Goal: Task Accomplishment & Management: Manage account settings

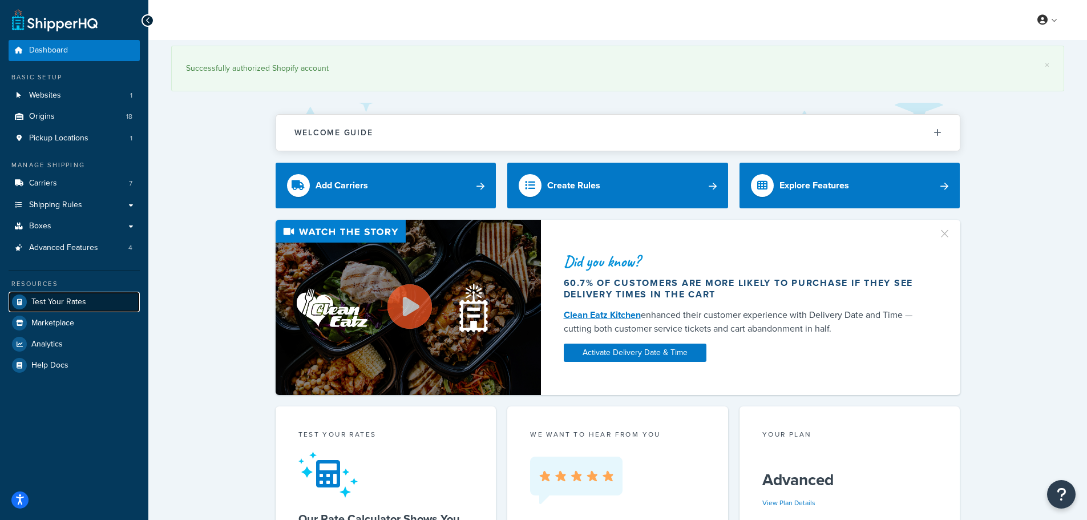
click at [70, 304] on span "Test Your Rates" at bounding box center [58, 302] width 55 height 10
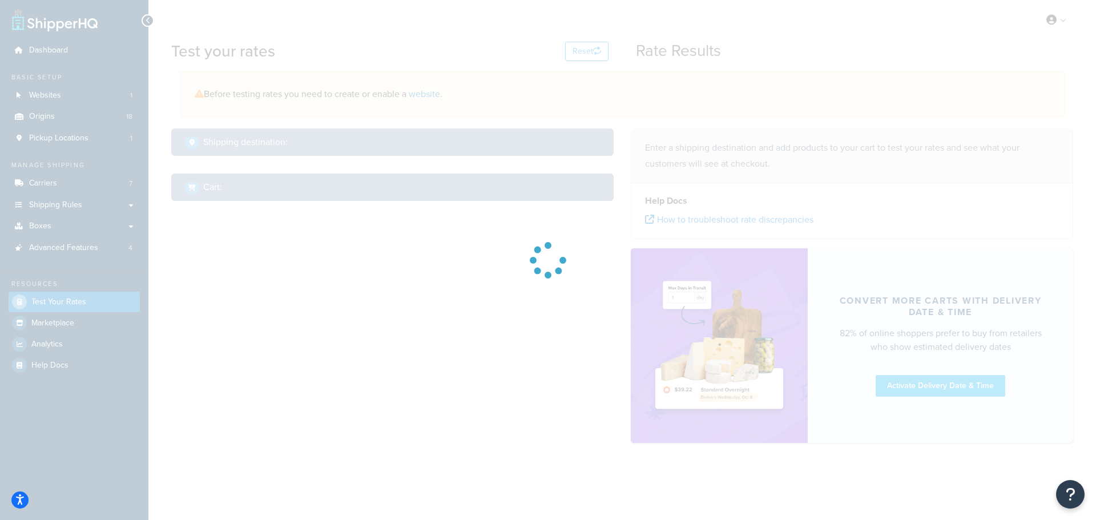
select select "[GEOGRAPHIC_DATA]"
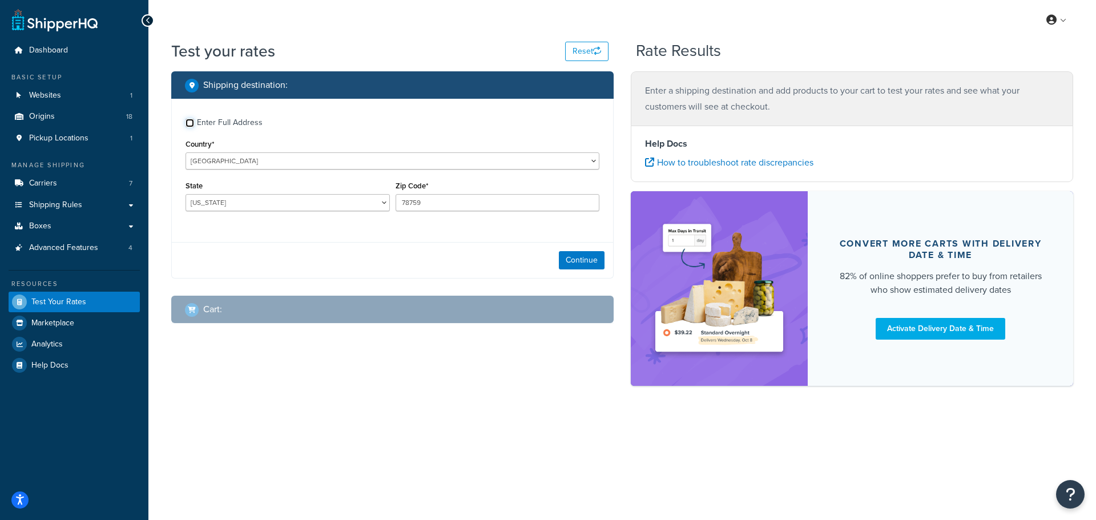
click at [189, 126] on input "Enter Full Address" at bounding box center [189, 123] width 9 height 9
checkbox input "true"
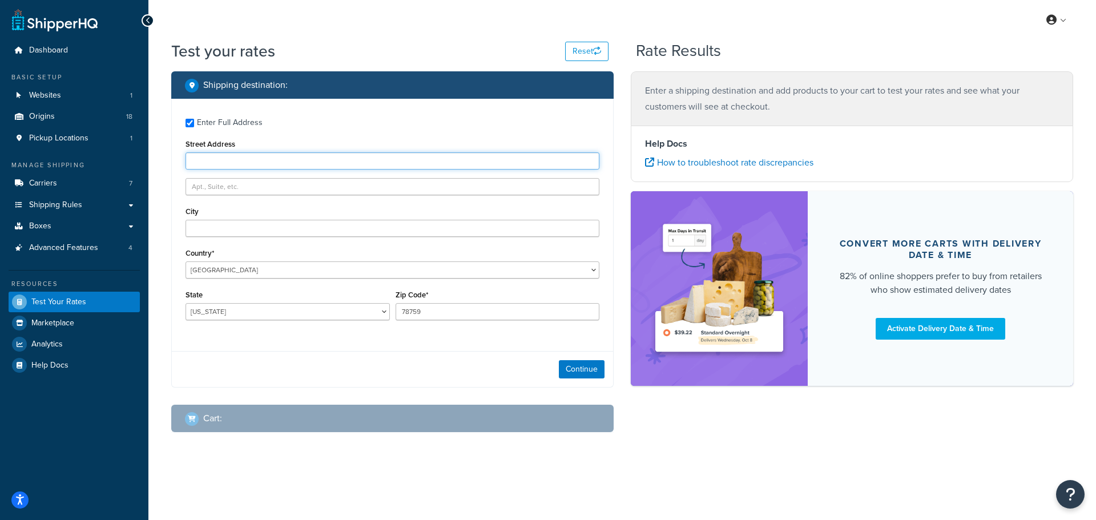
click at [209, 165] on input "Street Address" at bounding box center [392, 160] width 414 height 17
type input "[STREET_ADDRESS]"
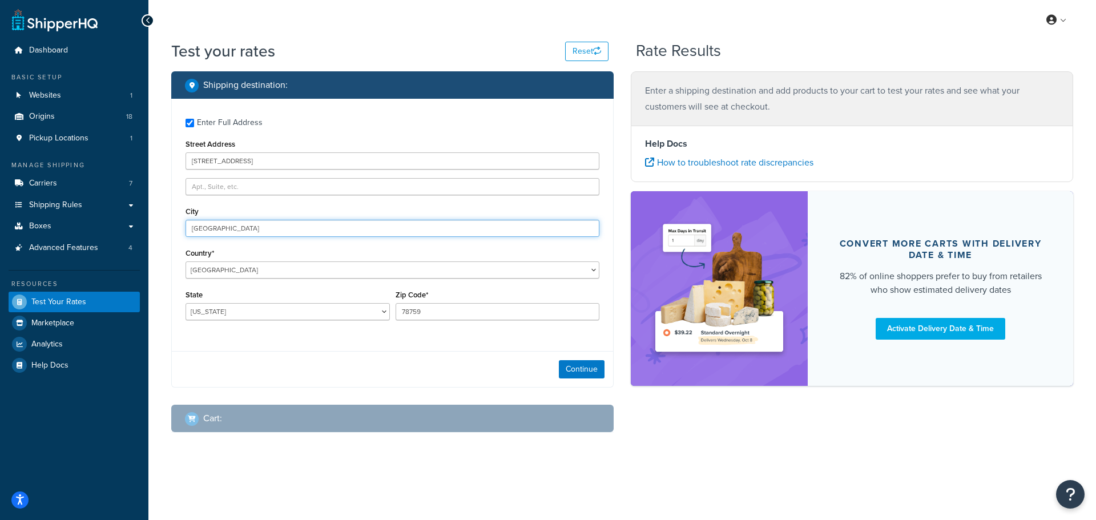
type input "[GEOGRAPHIC_DATA]"
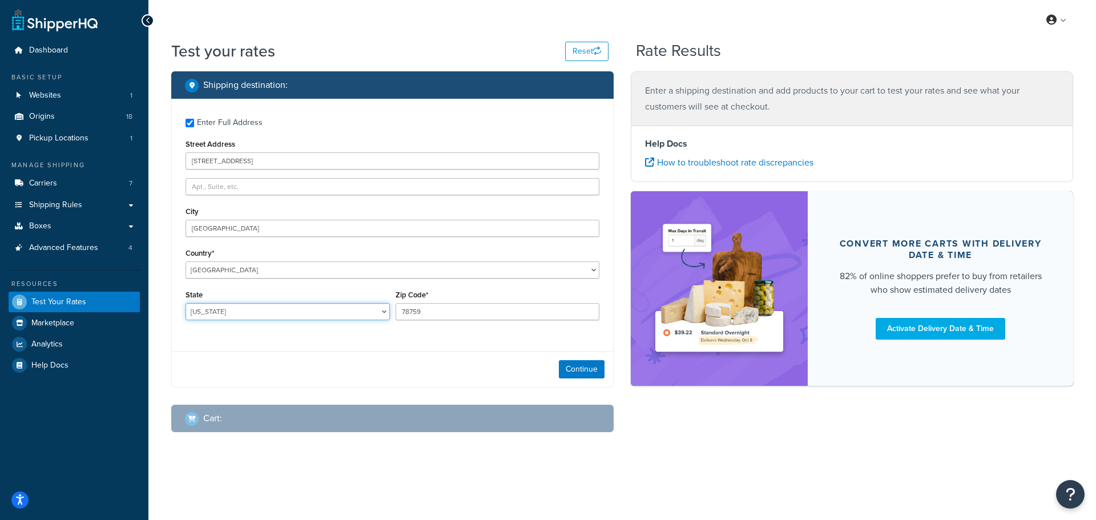
click at [299, 316] on select "Alabama Alaska American Samoa Arizona Arkansas Armed Forces Americas Armed Forc…" at bounding box center [287, 311] width 204 height 17
select select "ME"
click at [185, 304] on select "Alabama Alaska American Samoa Arizona Arkansas Armed Forces Americas Armed Forc…" at bounding box center [287, 311] width 204 height 17
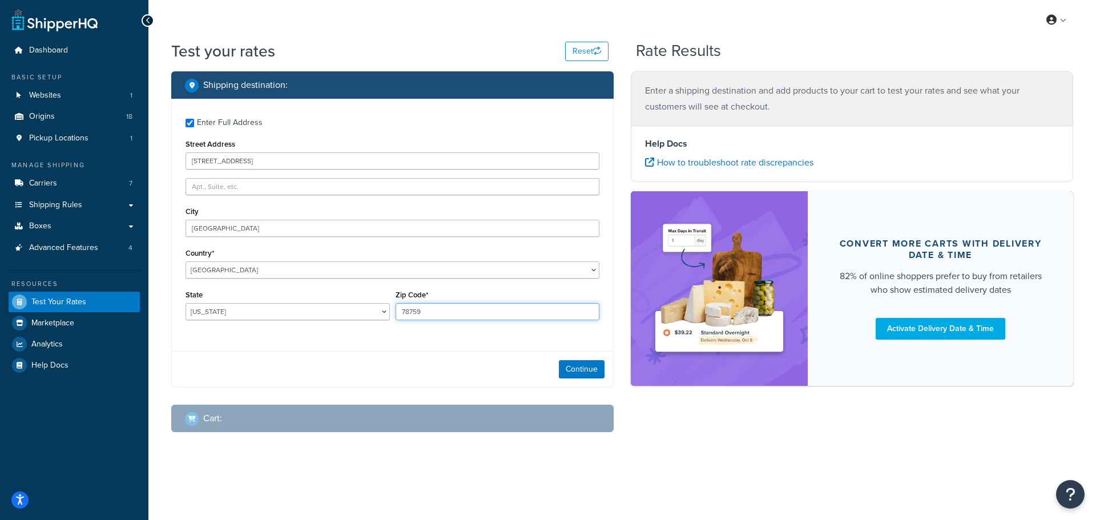
drag, startPoint x: 428, startPoint y: 304, endPoint x: 387, endPoint y: 298, distance: 40.9
click at [387, 298] on div "State Alabama Alaska American Samoa Arizona Arkansas Armed Forces Americas Arme…" at bounding box center [392, 308] width 419 height 42
type input "68701"
click at [585, 365] on button "Continue" at bounding box center [582, 369] width 46 height 18
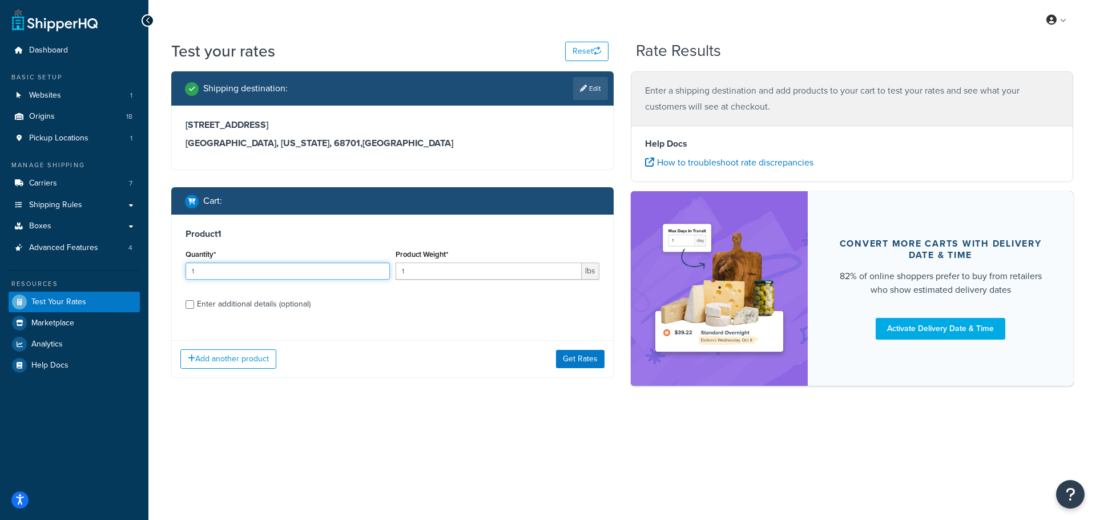
drag, startPoint x: 212, startPoint y: 272, endPoint x: 193, endPoint y: 270, distance: 19.4
click at [193, 270] on input "1" at bounding box center [287, 270] width 204 height 17
type input "3"
type input "60"
click at [575, 359] on button "Get Rates" at bounding box center [580, 359] width 49 height 18
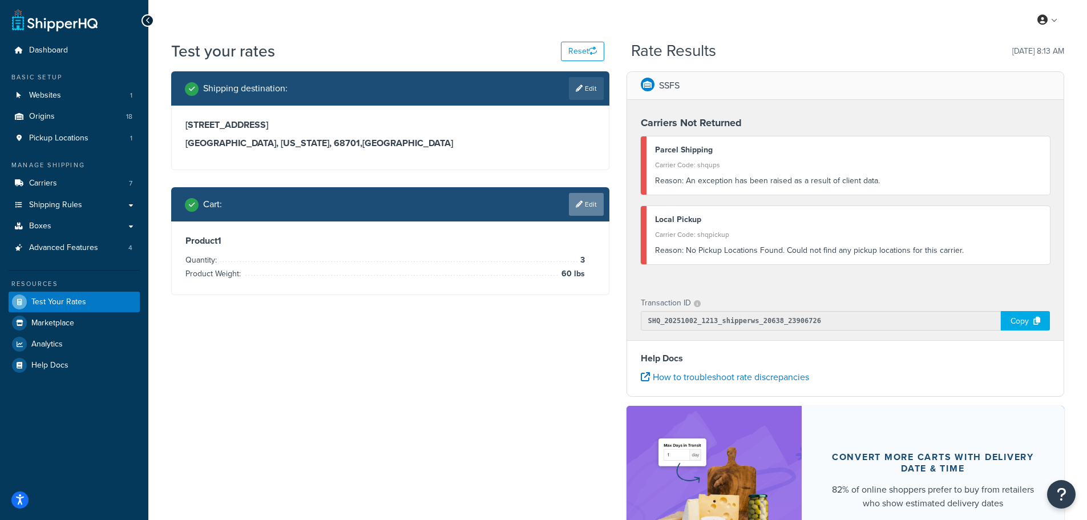
click at [585, 209] on link "Edit" at bounding box center [586, 204] width 35 height 23
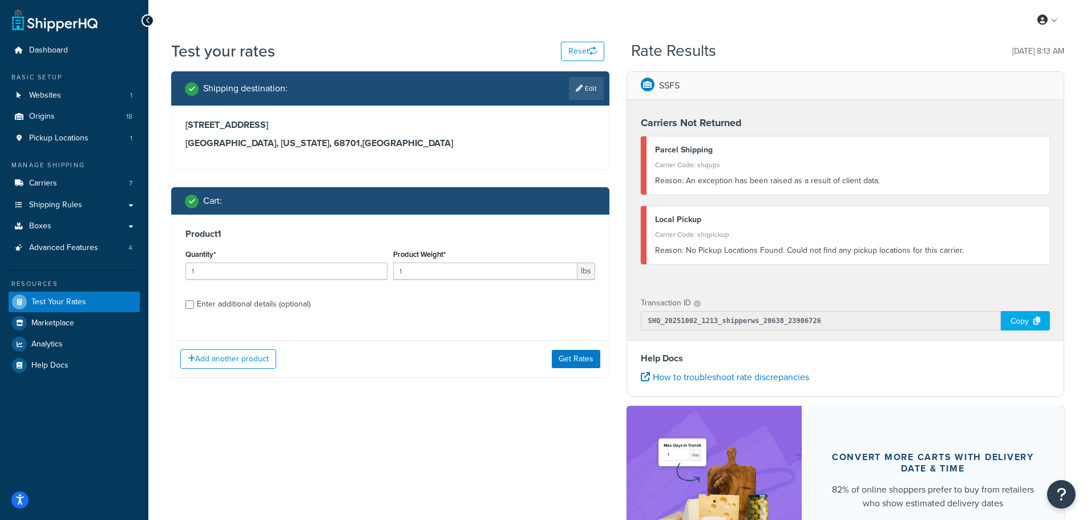
click at [189, 309] on div "Enter additional details (optional)" at bounding box center [390, 303] width 410 height 18
drag, startPoint x: 197, startPoint y: 268, endPoint x: 177, endPoint y: 268, distance: 19.4
click at [179, 268] on div "Product 1 Quantity* 1 Product Weight* 1 lbs Enter additional details (optional)" at bounding box center [390, 273] width 437 height 117
type input "3"
type input "60"
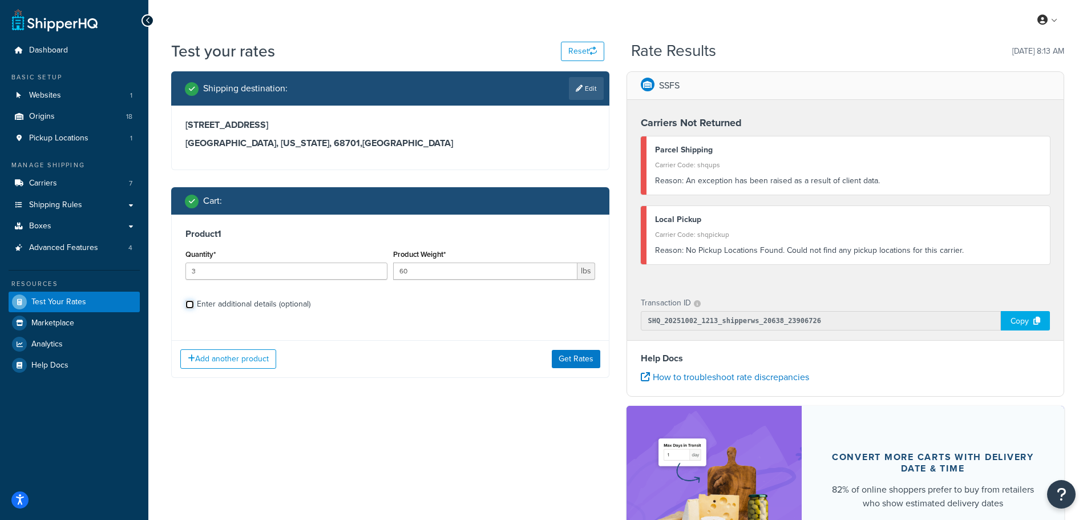
click at [191, 305] on input "Enter additional details (optional)" at bounding box center [189, 304] width 9 height 9
checkbox input "true"
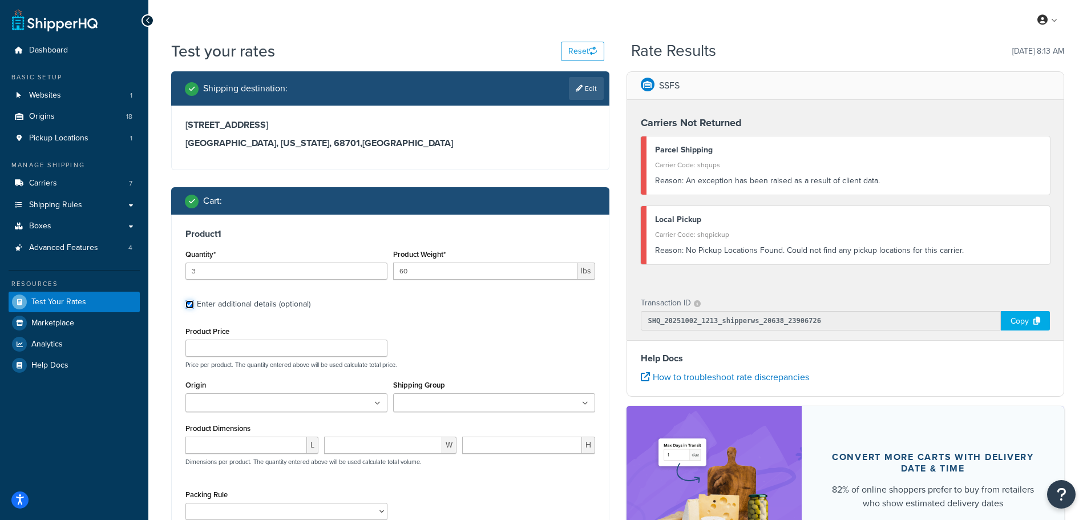
scroll to position [57, 0]
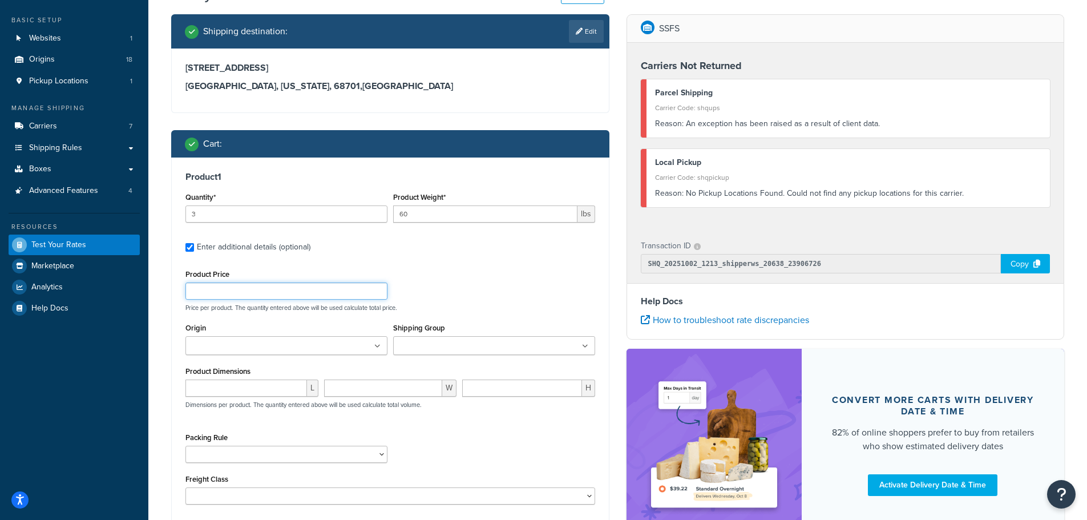
click at [242, 293] on input "Product Price" at bounding box center [286, 290] width 202 height 17
type input "97.95"
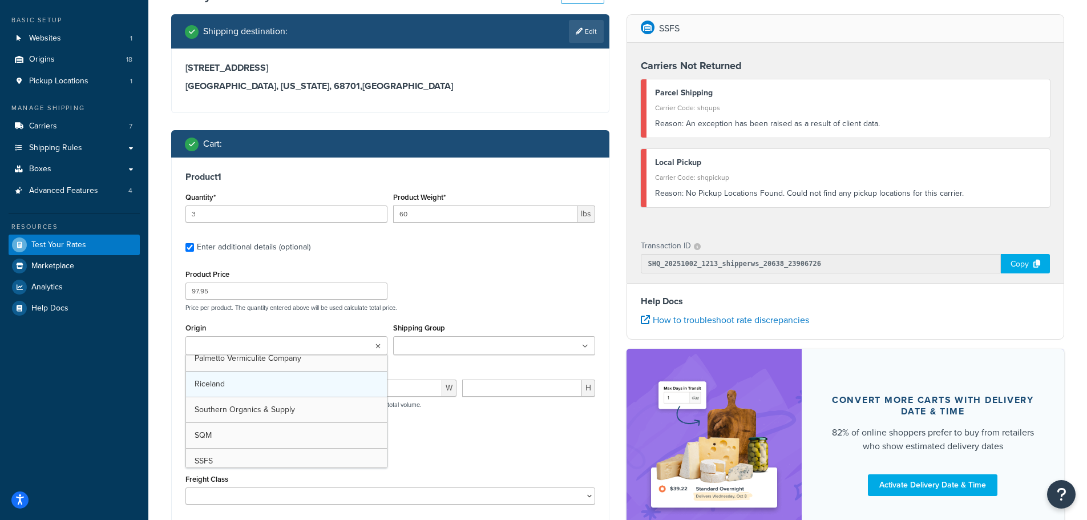
scroll to position [285, 0]
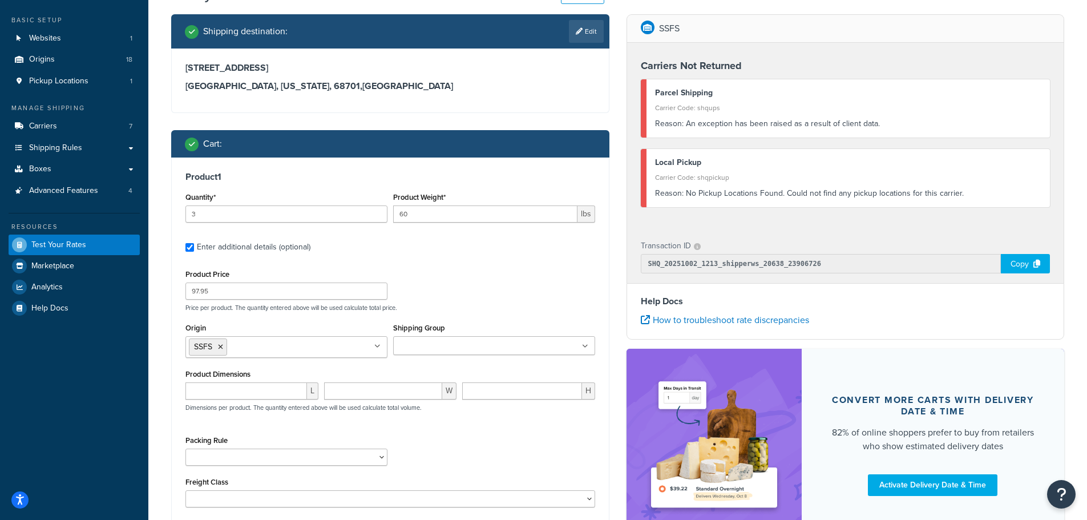
click at [543, 437] on div "Packing Rule Fiber Rods HazMat Perlite Rice Hulls" at bounding box center [390, 454] width 415 height 42
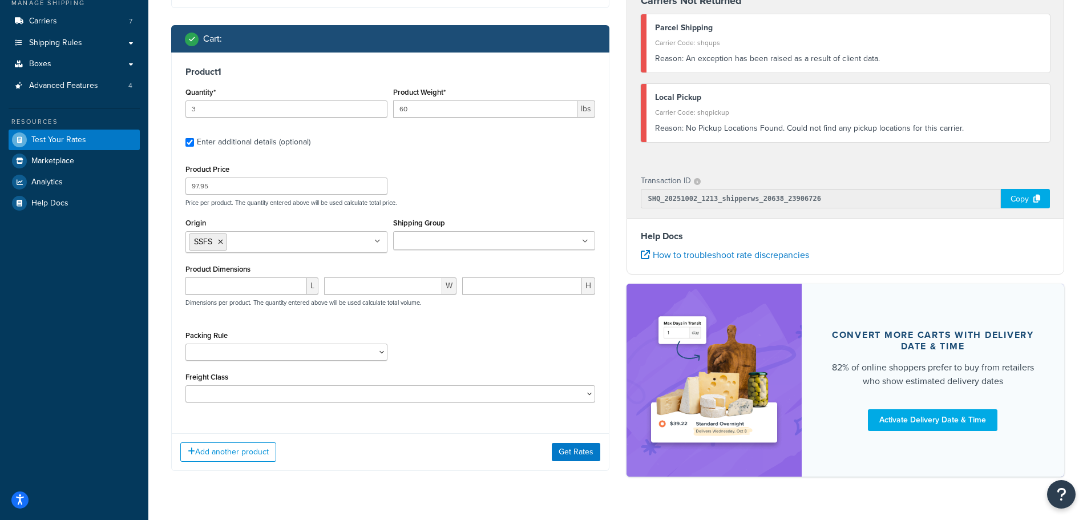
scroll to position [189, 0]
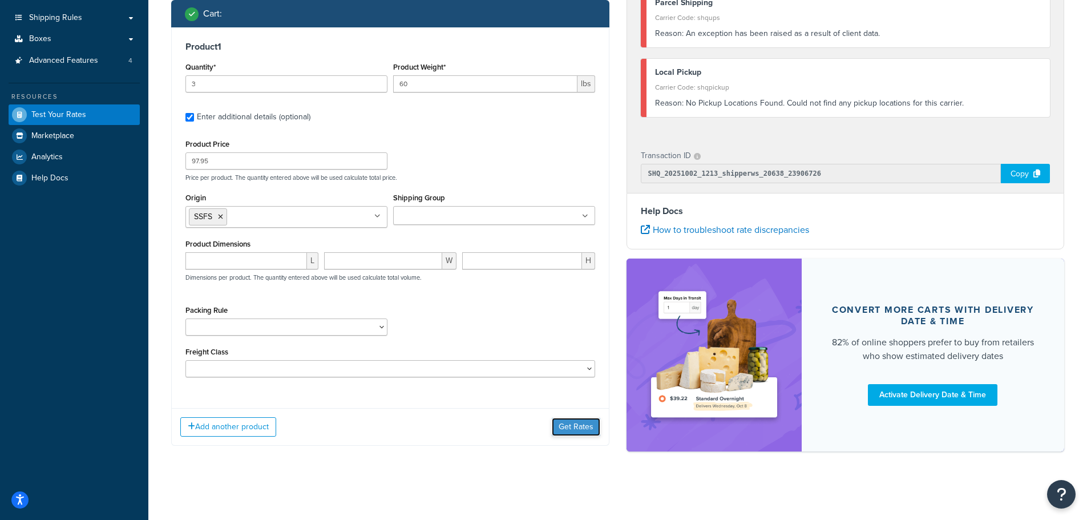
click at [576, 428] on button "Get Rates" at bounding box center [576, 427] width 49 height 18
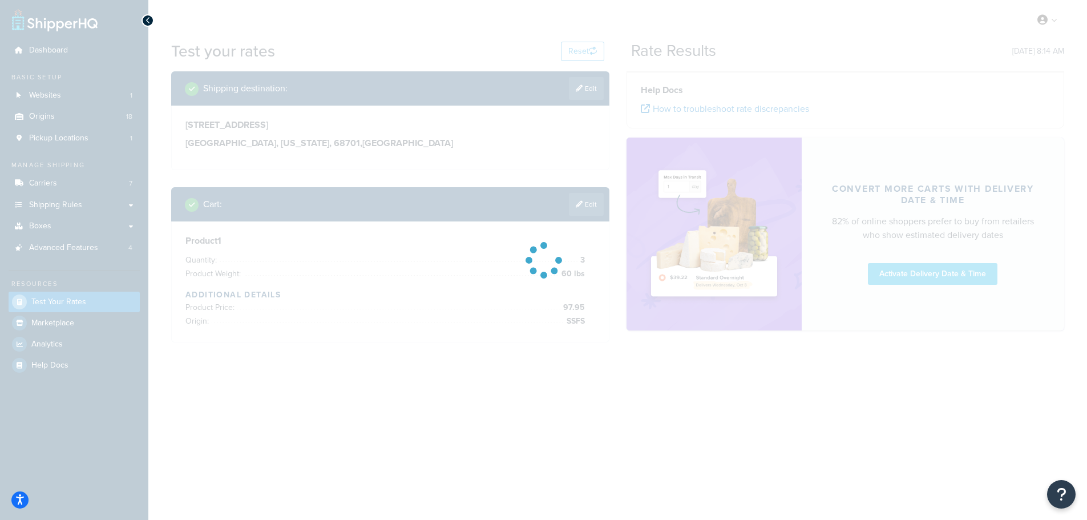
scroll to position [0, 0]
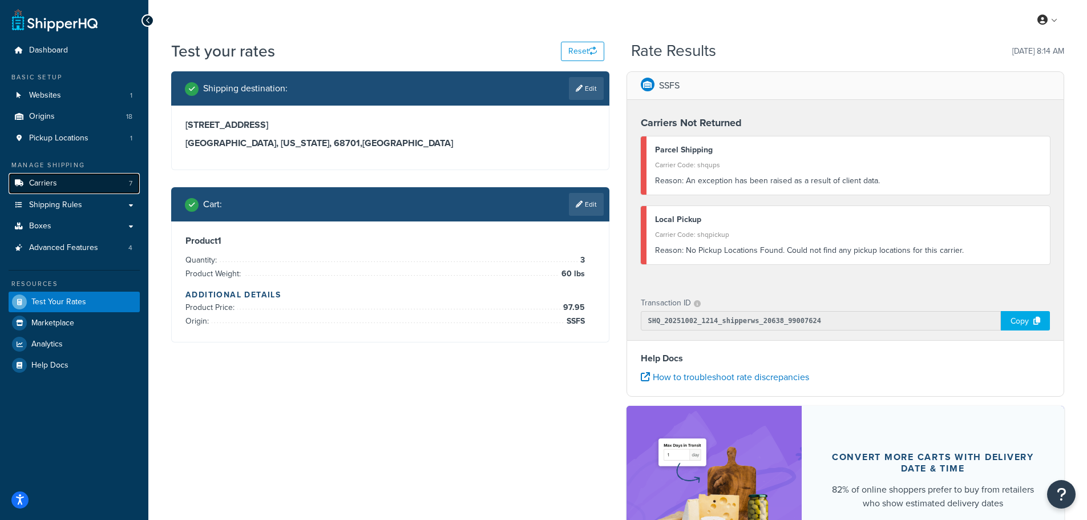
click at [55, 187] on span "Carriers" at bounding box center [43, 184] width 28 height 10
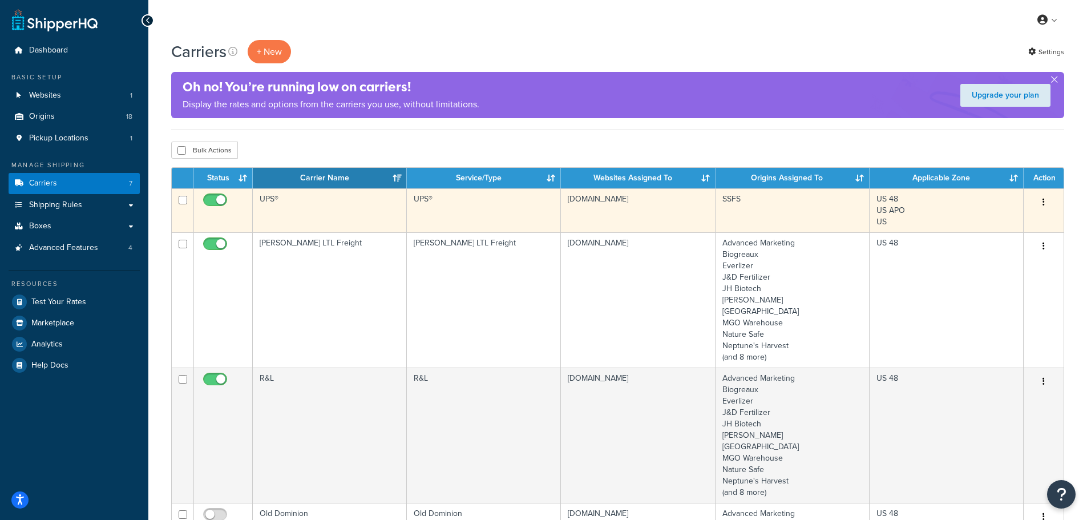
click at [1044, 201] on icon "button" at bounding box center [1043, 202] width 2 height 8
click at [986, 224] on link "Edit" at bounding box center [997, 225] width 90 height 23
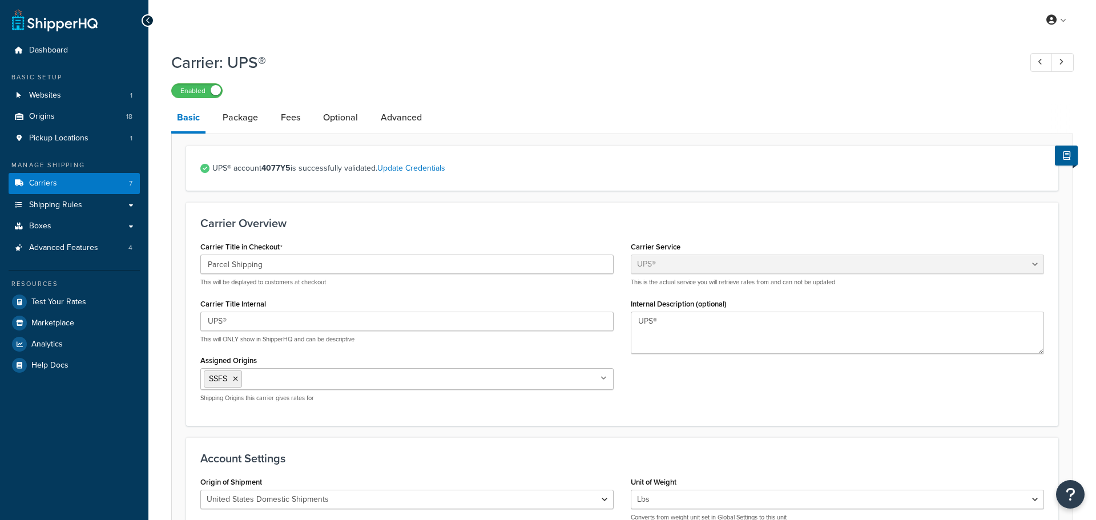
select select "ups"
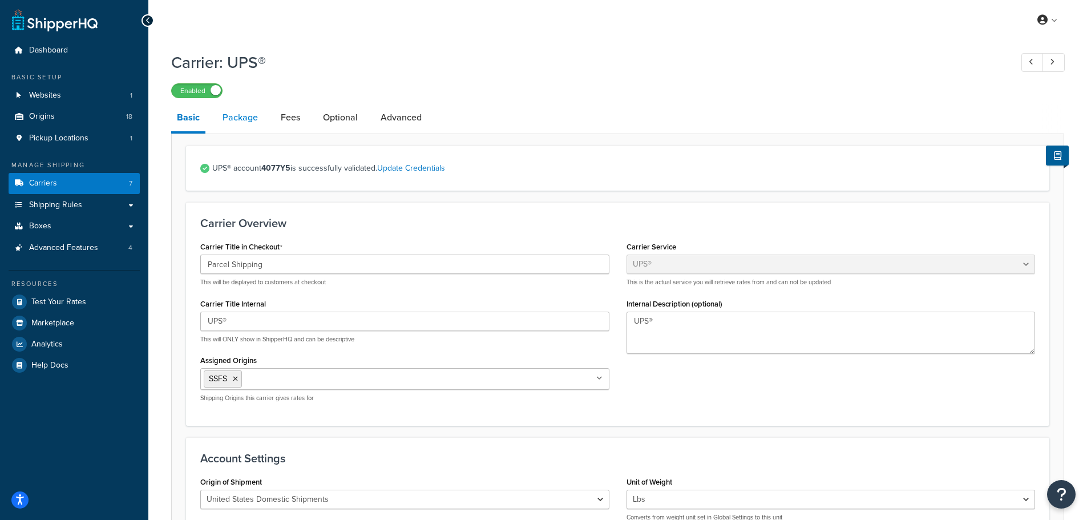
click at [249, 118] on link "Package" at bounding box center [240, 117] width 47 height 27
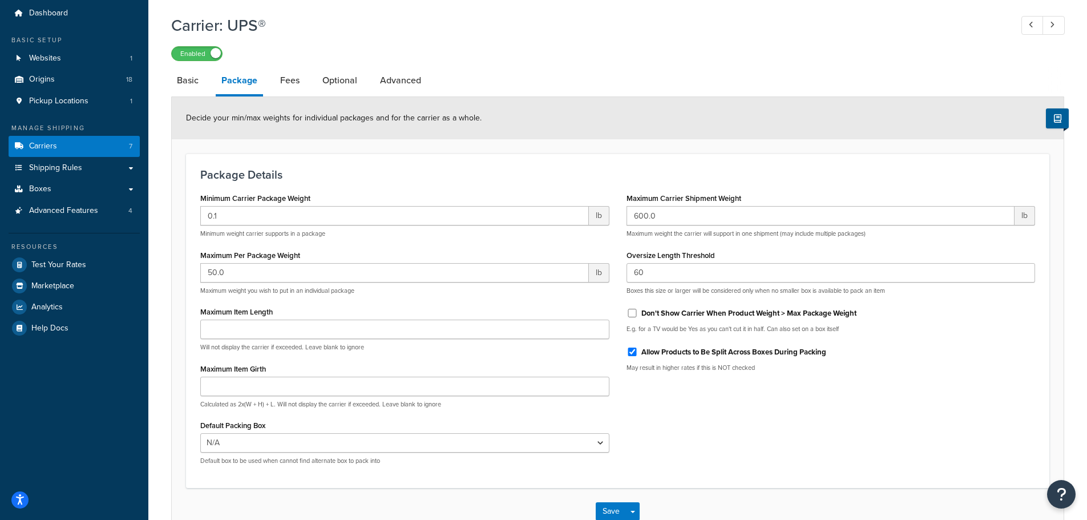
scroll to position [57, 0]
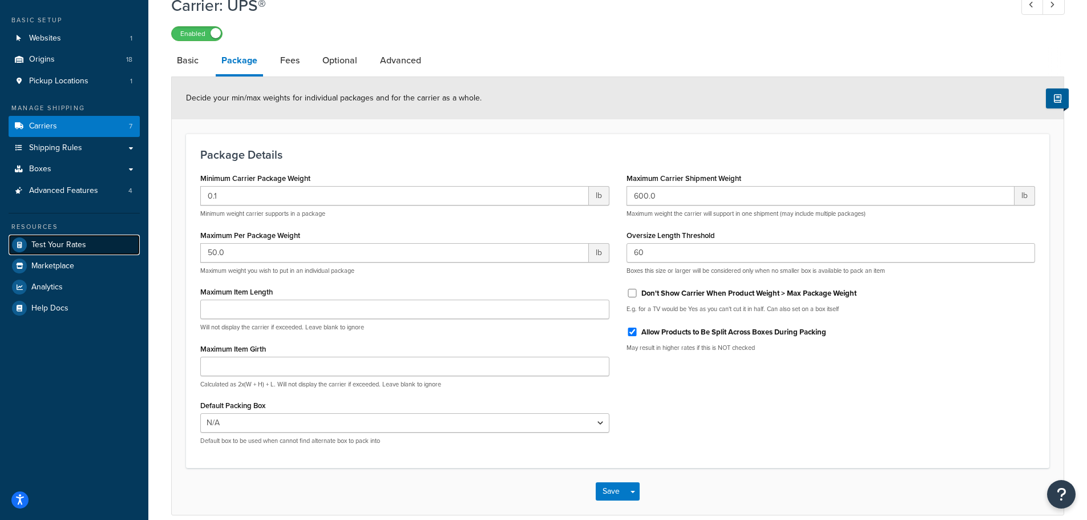
click at [60, 248] on span "Test Your Rates" at bounding box center [58, 245] width 55 height 10
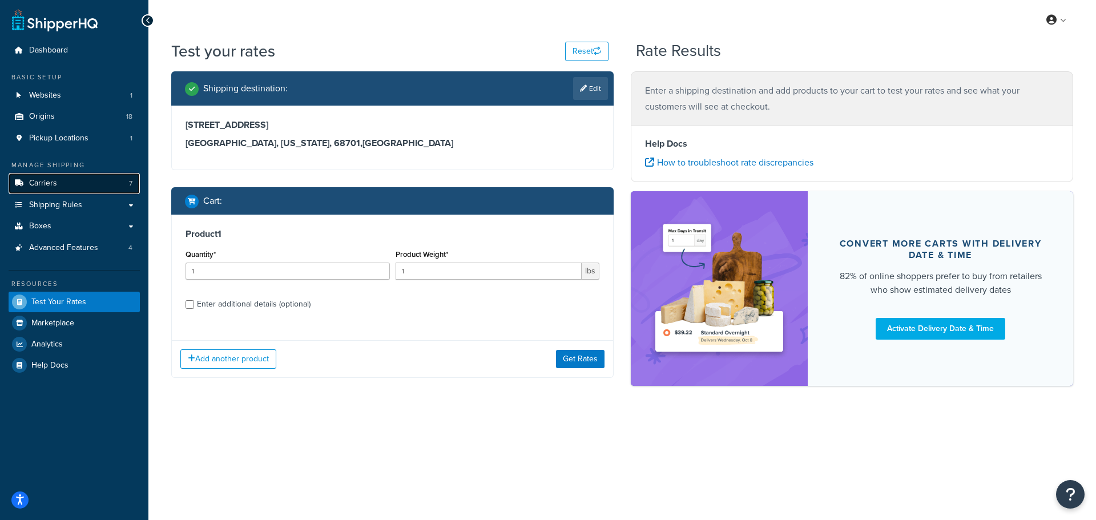
click at [58, 183] on link "Carriers 7" at bounding box center [74, 183] width 131 height 21
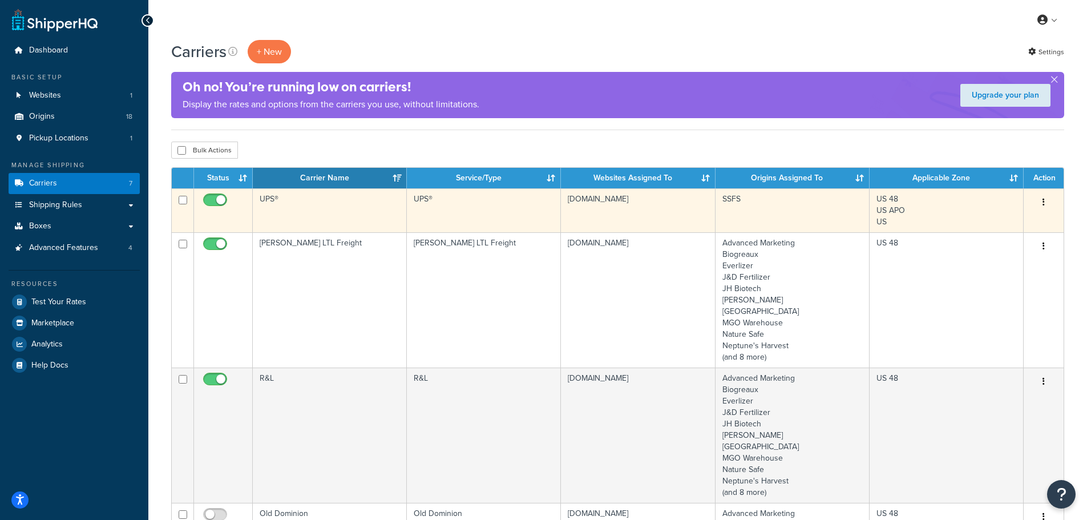
click at [1042, 199] on button "button" at bounding box center [1044, 202] width 16 height 18
click at [981, 226] on link "Edit" at bounding box center [997, 225] width 90 height 23
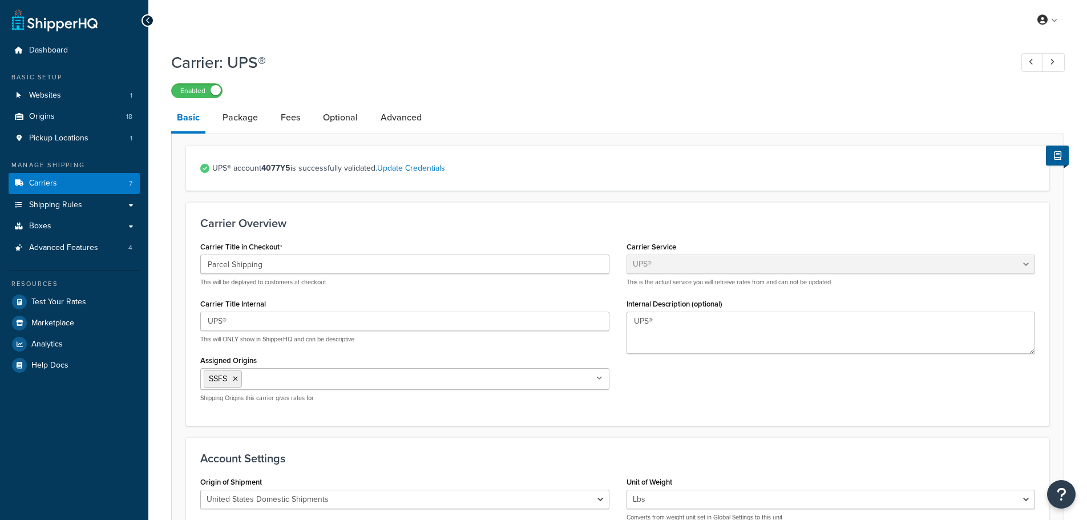
select select "ups"
click at [250, 119] on link "Package" at bounding box center [240, 117] width 47 height 27
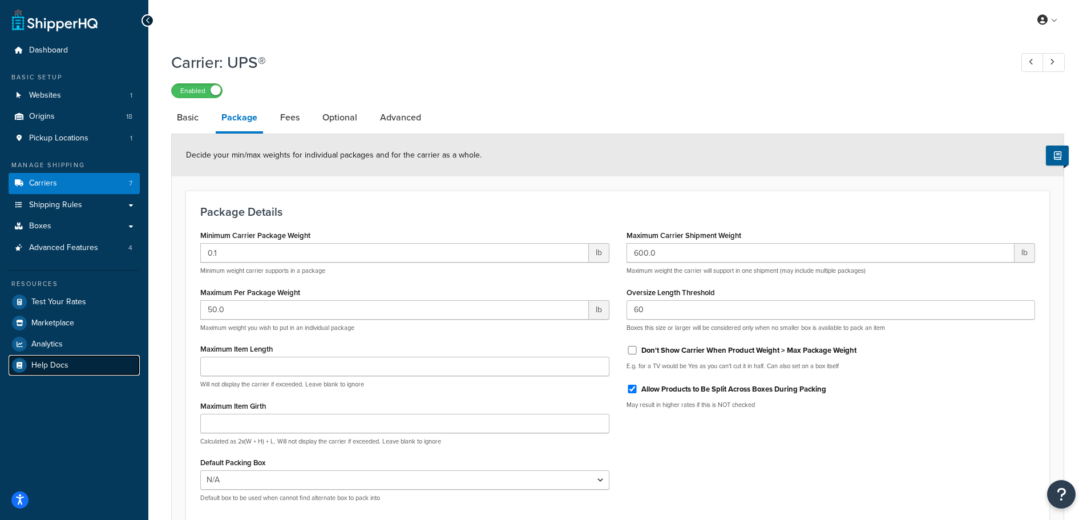
click at [40, 369] on span "Help Docs" at bounding box center [49, 366] width 37 height 10
click at [337, 119] on link "Optional" at bounding box center [340, 117] width 46 height 27
select select "residential"
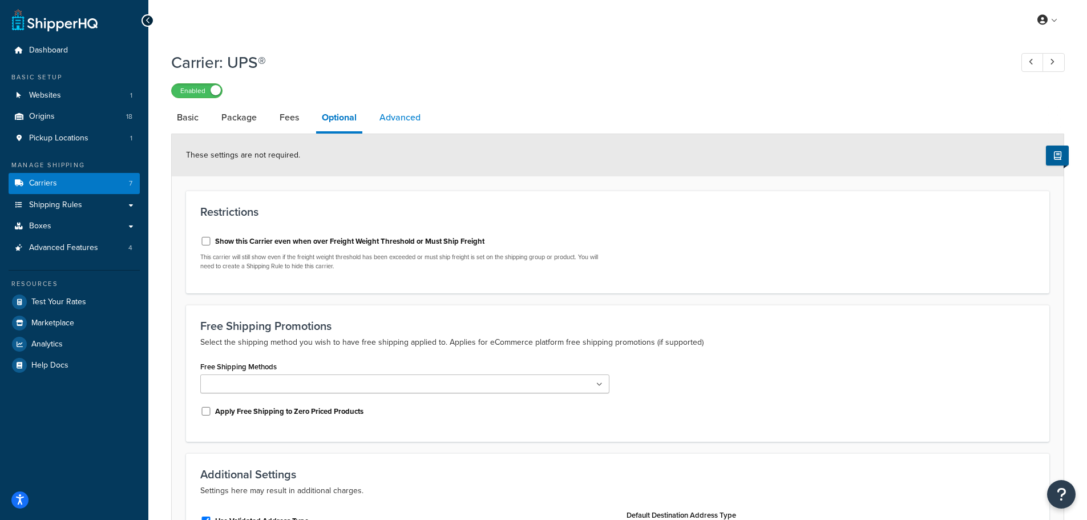
click at [409, 119] on link "Advanced" at bounding box center [400, 117] width 52 height 27
select select "false"
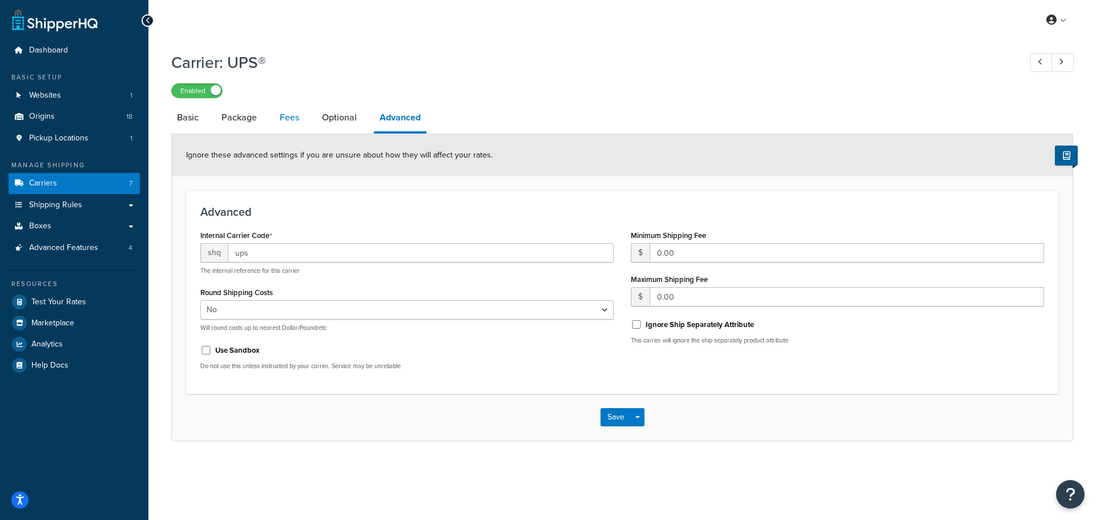
click at [289, 119] on link "Fees" at bounding box center [289, 117] width 31 height 27
select select "package"
select select "AFTER"
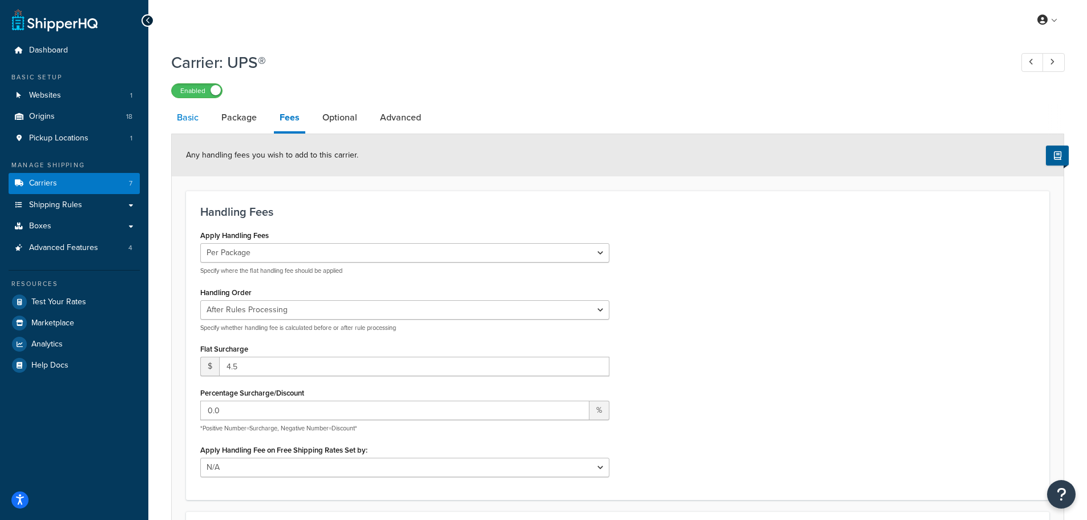
click at [184, 118] on link "Basic" at bounding box center [187, 117] width 33 height 27
select select "ups"
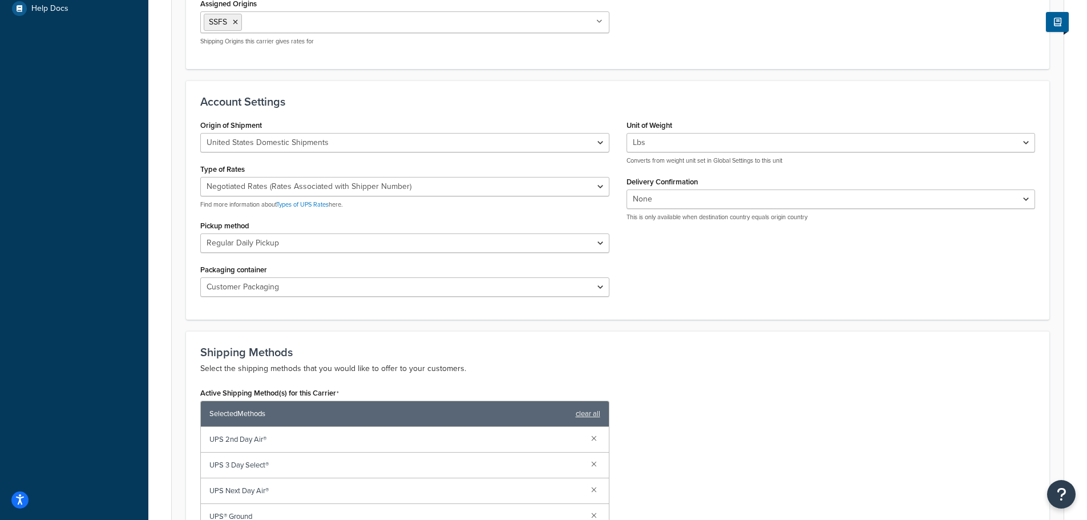
scroll to position [399, 0]
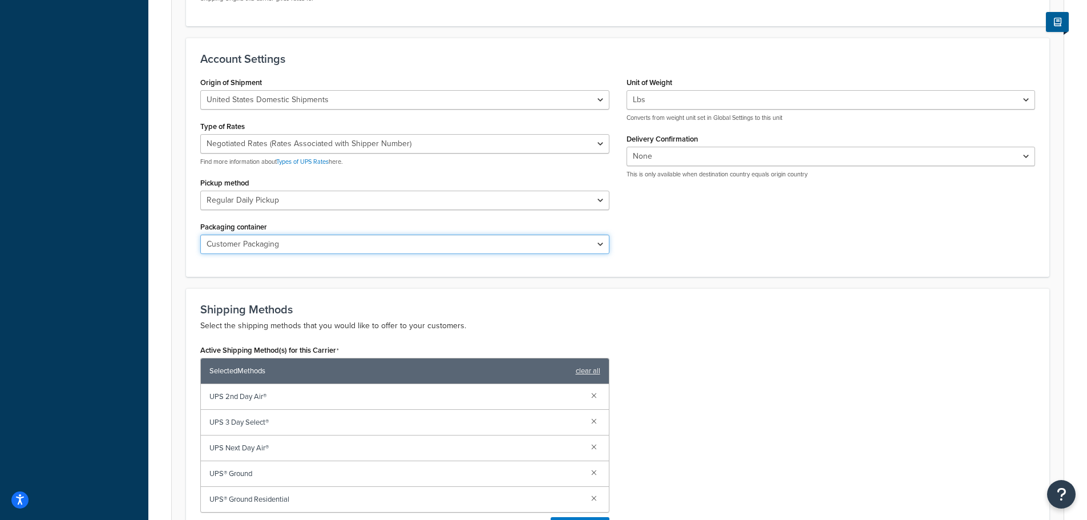
click at [593, 246] on select "Customer Packaging UPS Letter Envelope Customer Supplied Package UPS Tube UPS P…" at bounding box center [404, 244] width 409 height 19
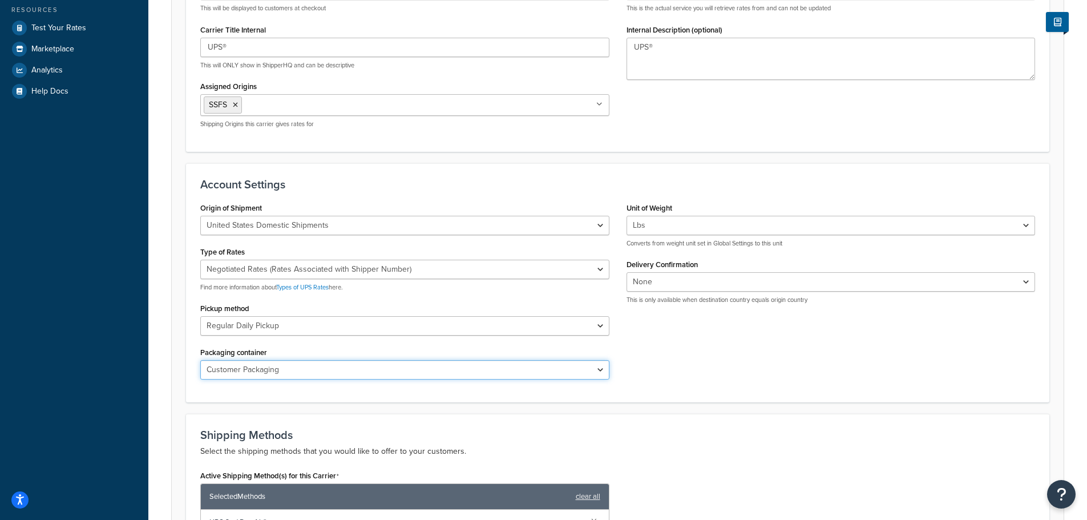
scroll to position [0, 0]
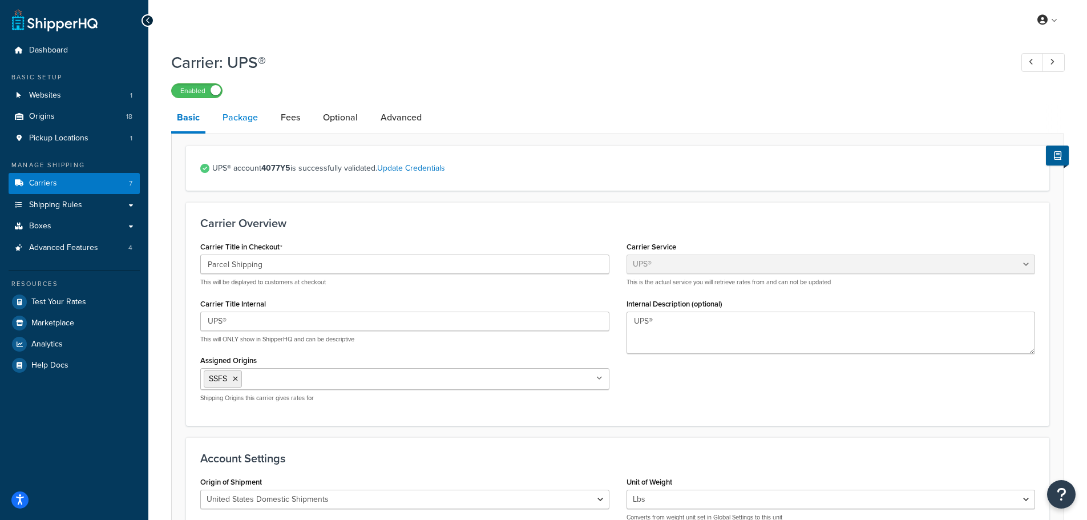
click at [248, 116] on link "Package" at bounding box center [240, 117] width 47 height 27
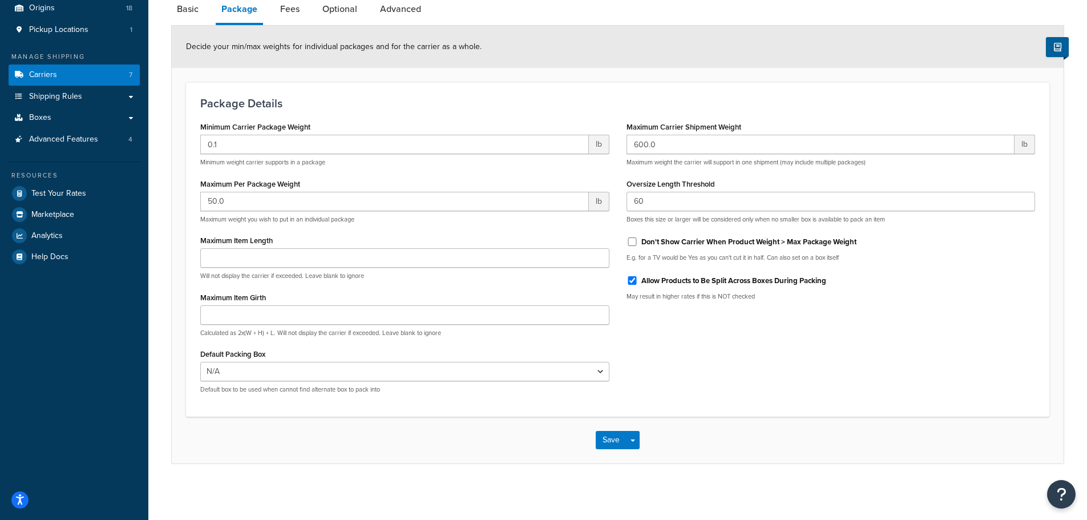
scroll to position [111, 0]
click at [600, 365] on select "N/A Vermiculite Nenko / Perlite Fiber Rods Rice Hulls" at bounding box center [404, 370] width 409 height 19
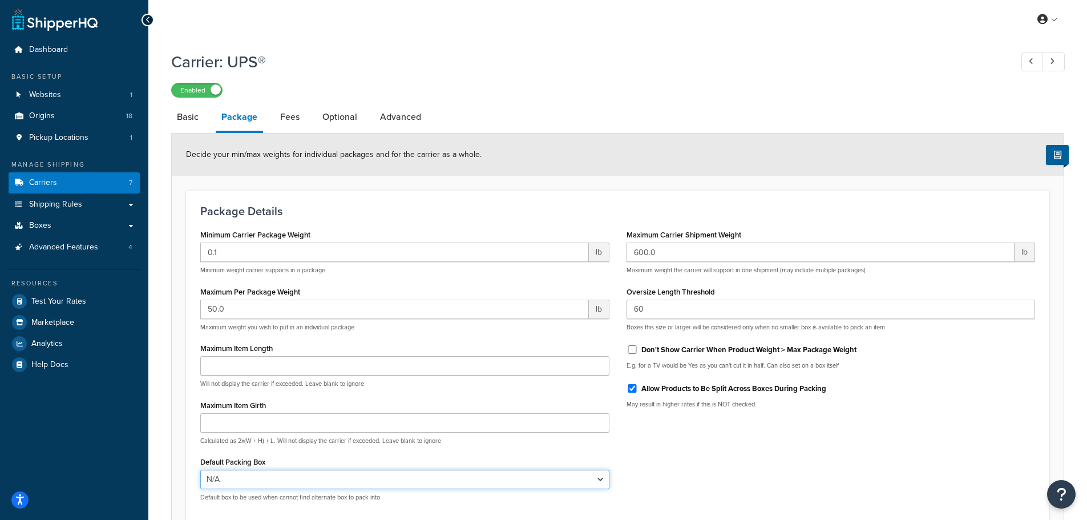
scroll to position [0, 0]
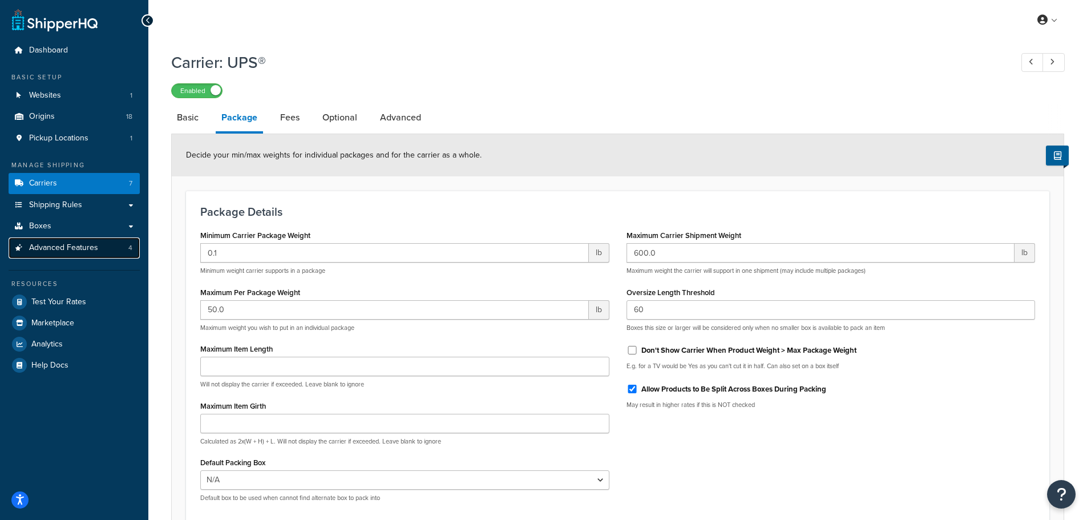
click at [106, 241] on link "Advanced Features 4" at bounding box center [74, 247] width 131 height 21
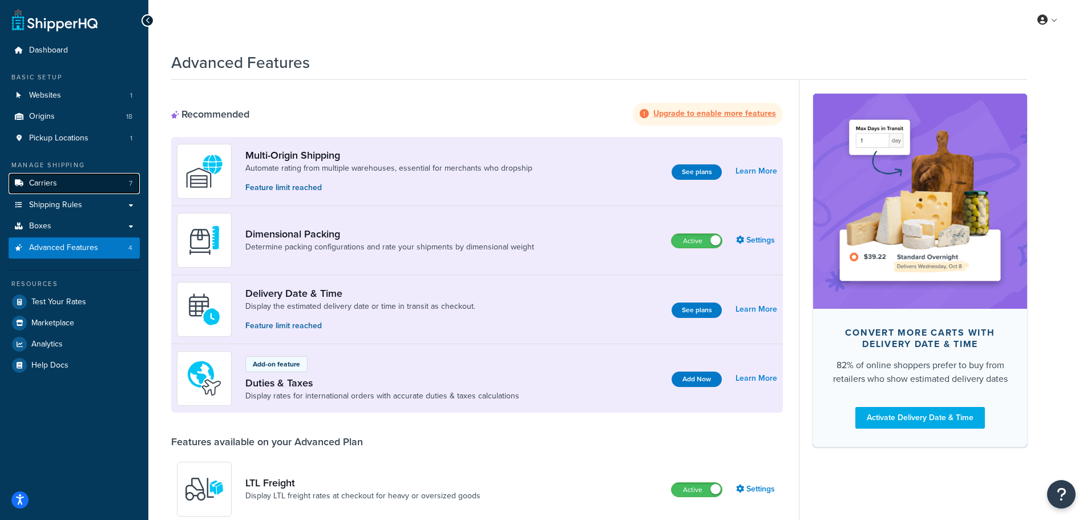
click at [55, 189] on link "Carriers 7" at bounding box center [74, 183] width 131 height 21
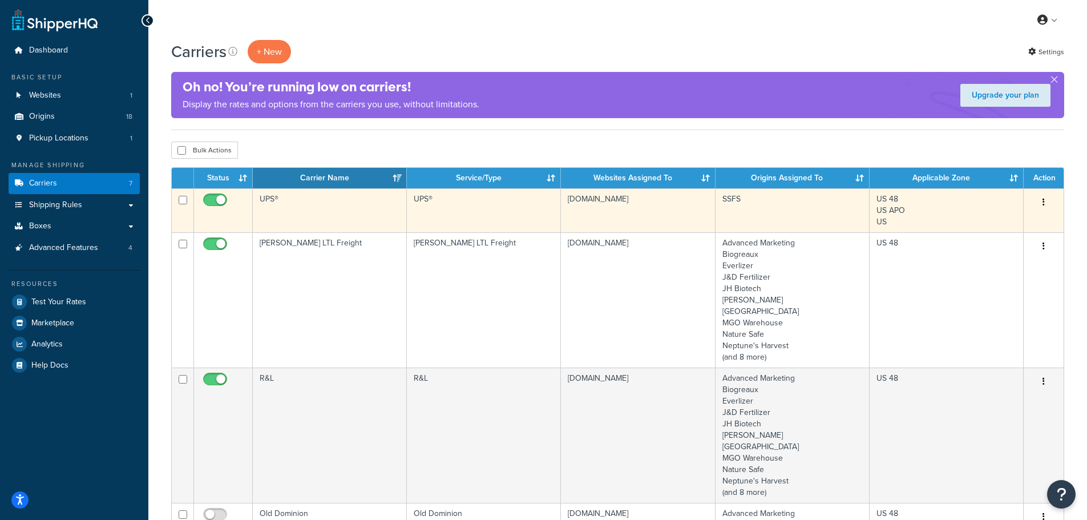
click at [1042, 204] on icon "button" at bounding box center [1043, 202] width 2 height 8
click at [976, 220] on link "Edit" at bounding box center [997, 225] width 90 height 23
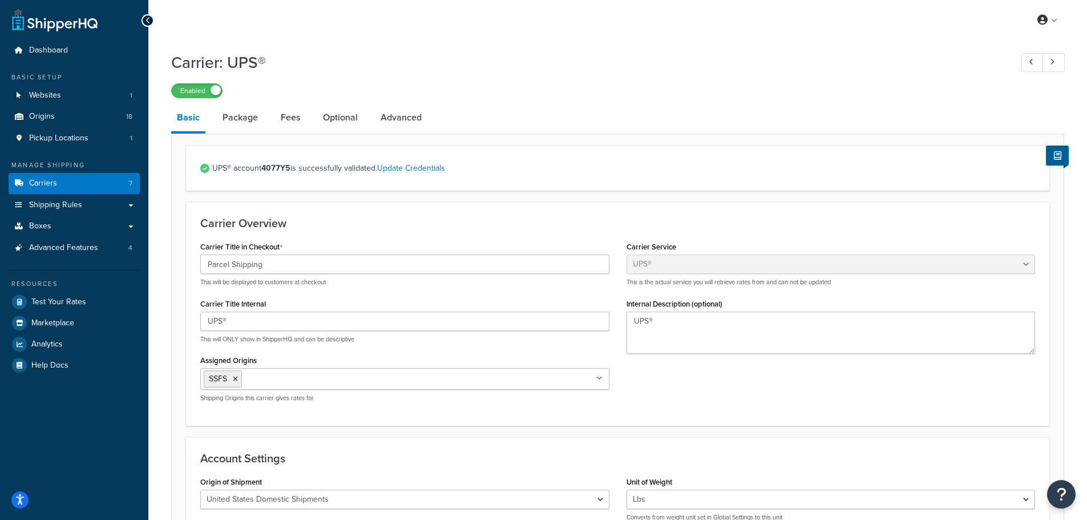
select select "ups"
click at [259, 126] on link "Package" at bounding box center [240, 117] width 47 height 27
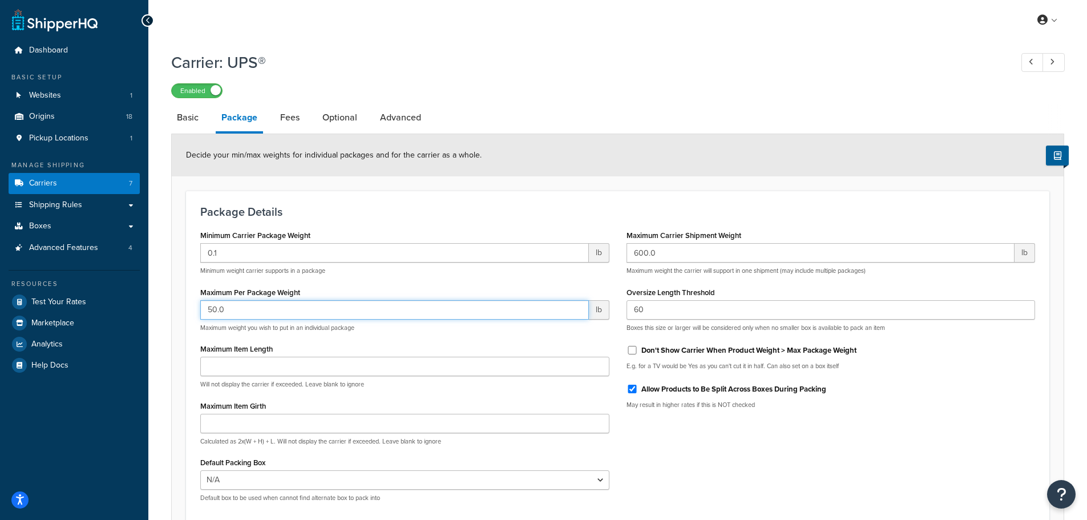
drag, startPoint x: 236, startPoint y: 312, endPoint x: 198, endPoint y: 311, distance: 37.7
click at [198, 311] on div "Minimum Carrier Package Weight 0.1 lb Minimum weight carrier supports in a pack…" at bounding box center [405, 369] width 426 height 284
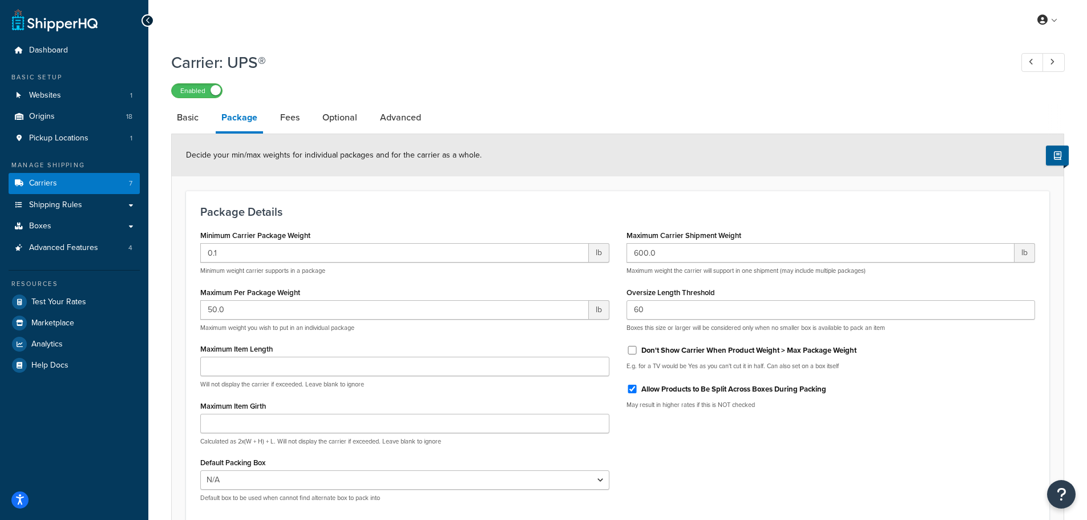
click at [406, 336] on div "Minimum Carrier Package Weight 0.1 lb Minimum weight carrier supports in a pack…" at bounding box center [405, 369] width 426 height 284
click at [67, 207] on span "Shipping Rules" at bounding box center [55, 205] width 53 height 10
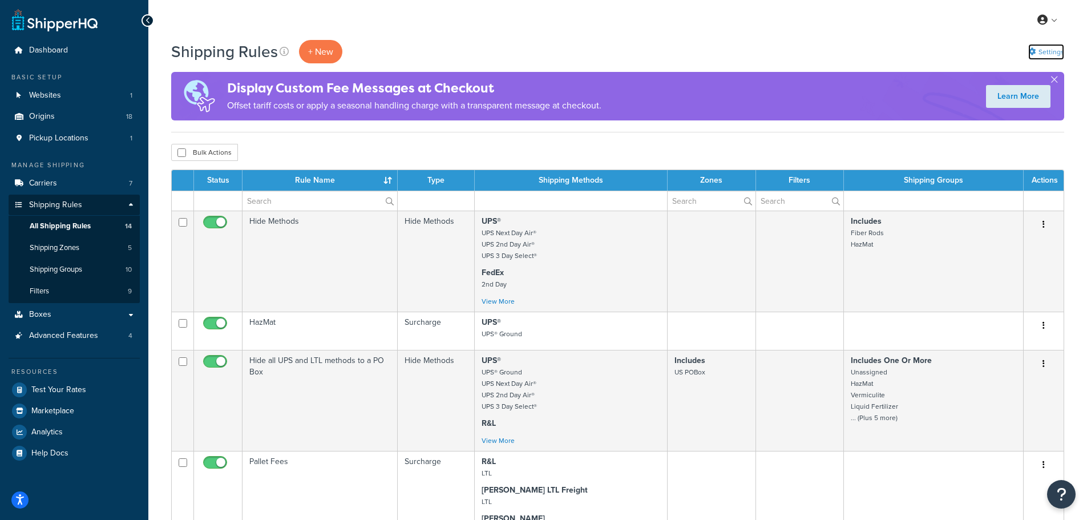
click at [1041, 50] on link "Settings" at bounding box center [1046, 52] width 36 height 16
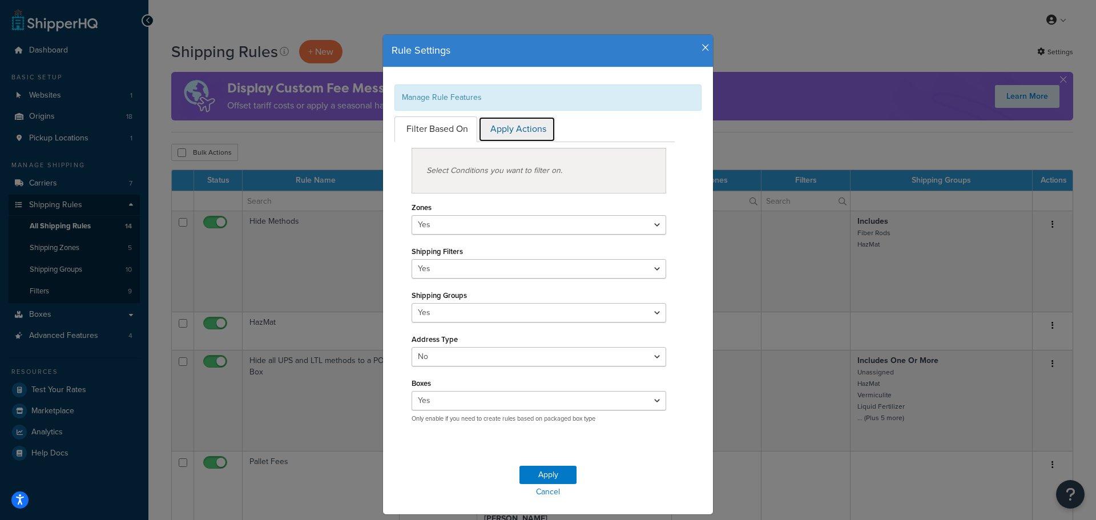
click at [515, 124] on link "Apply Actions" at bounding box center [516, 129] width 77 height 26
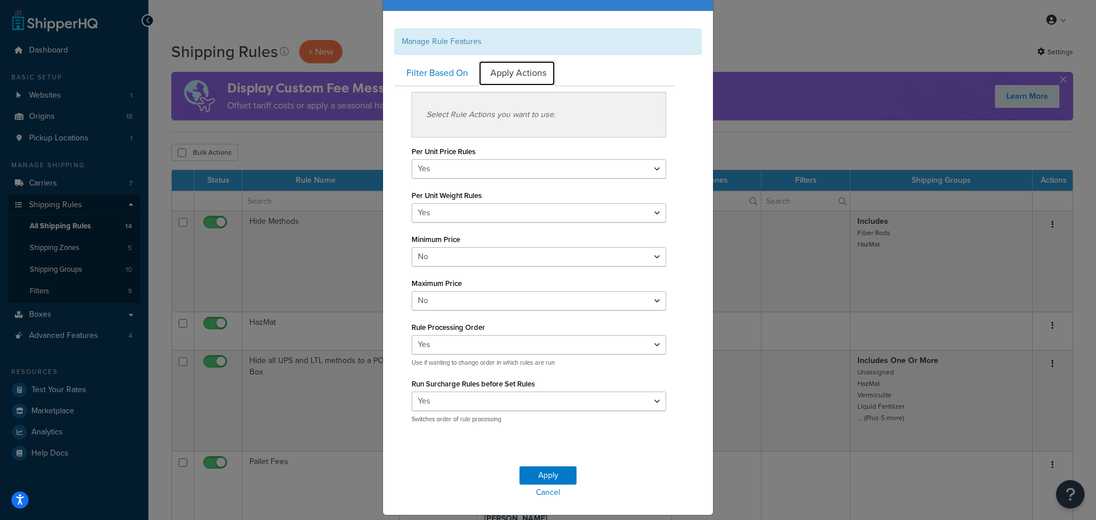
scroll to position [29, 0]
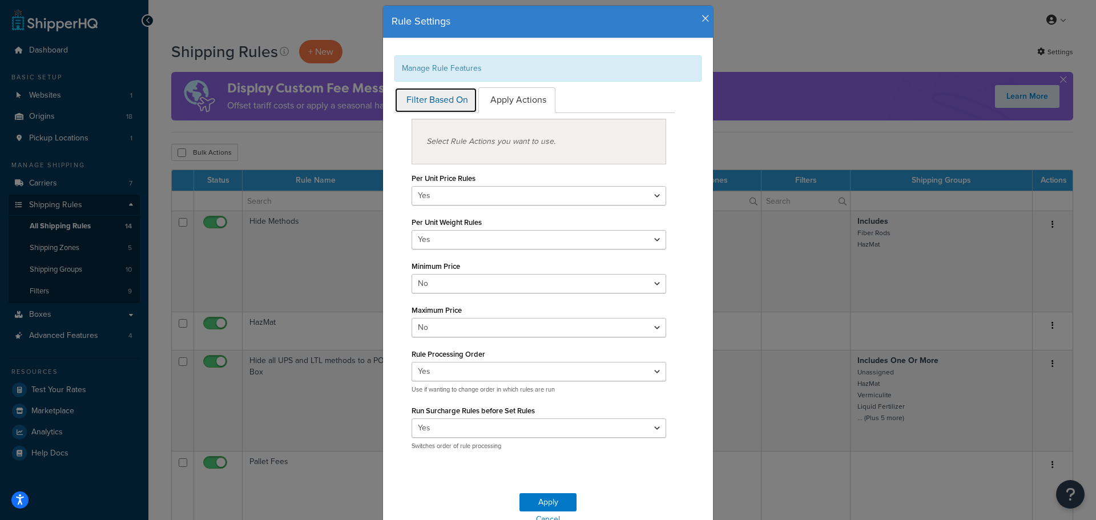
click at [440, 99] on link "Filter Based On" at bounding box center [435, 100] width 83 height 26
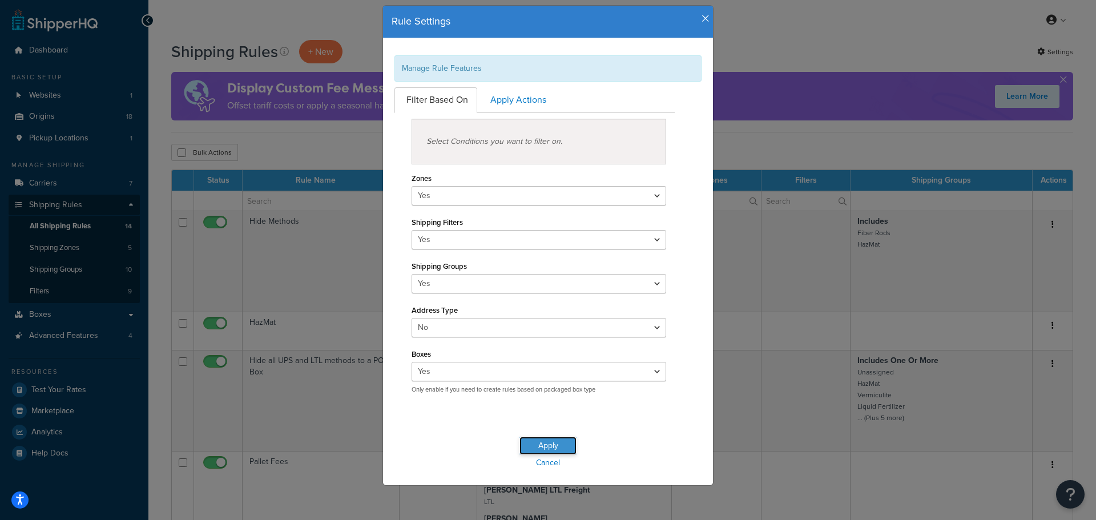
click at [543, 442] on button "Apply" at bounding box center [547, 446] width 57 height 18
